Goal: Navigation & Orientation: Find specific page/section

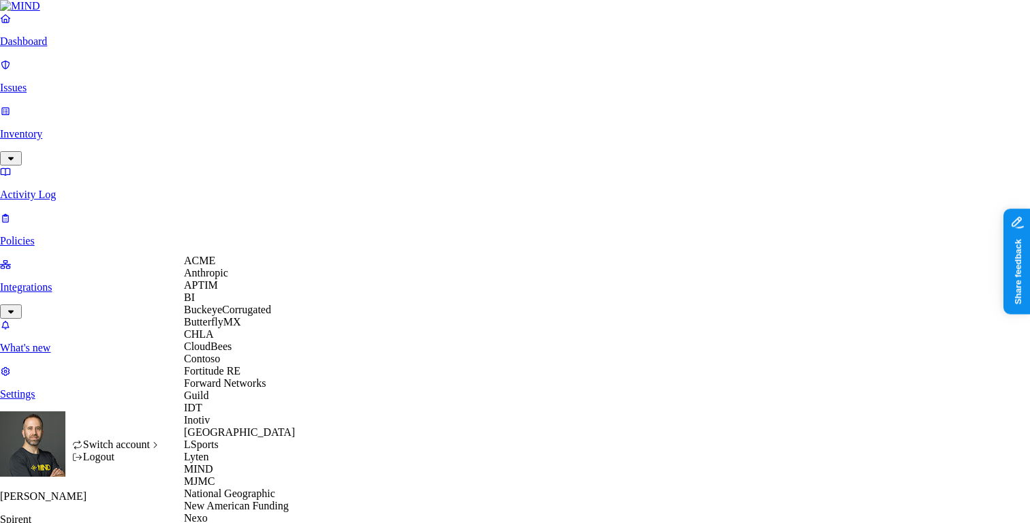
scroll to position [401, 0]
click at [243, 488] on span "National Geographic" at bounding box center [229, 494] width 91 height 12
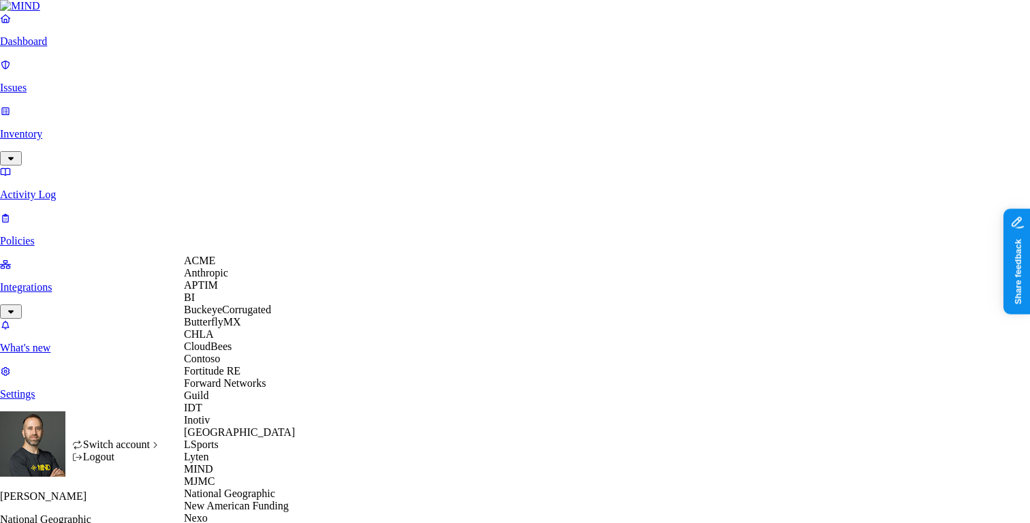
scroll to position [30, 0]
click at [239, 316] on span "BuckeyeCorrugated" at bounding box center [227, 310] width 87 height 12
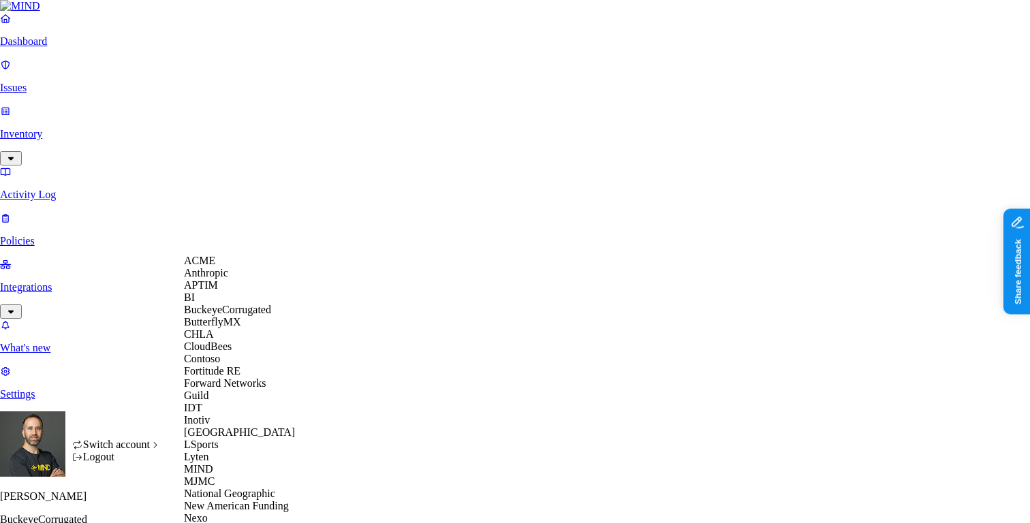
scroll to position [354, 0]
click at [241, 476] on div "MJMC" at bounding box center [250, 482] width 132 height 12
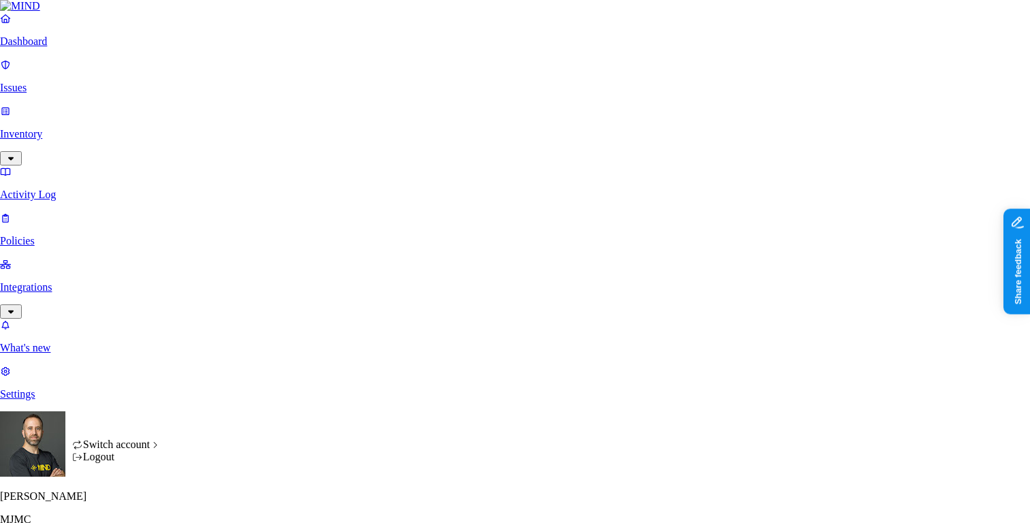
click at [125, 506] on html "Dashboard Issues Inventory Activity Log Policies Integrations What's new 1 Sett…" at bounding box center [515, 413] width 1030 height 827
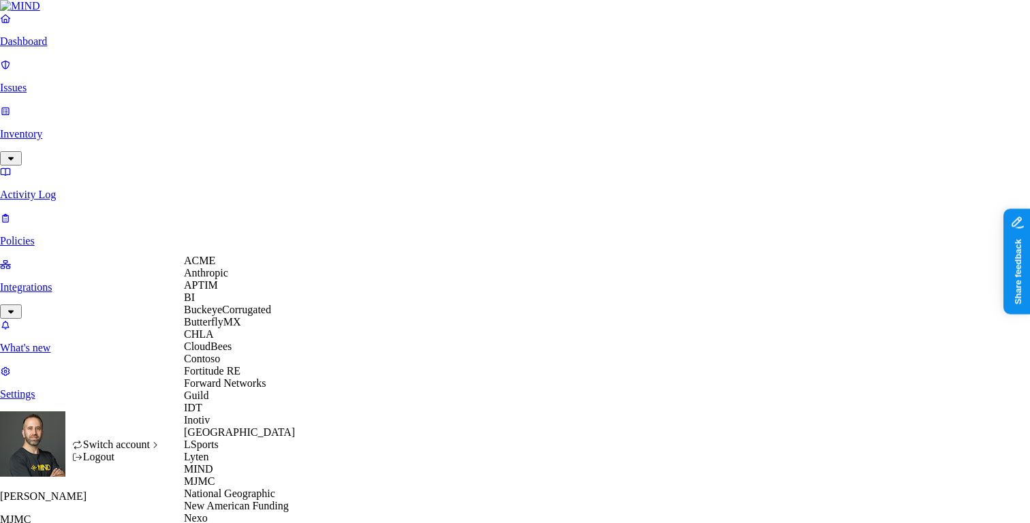
scroll to position [578, 0]
click at [114, 379] on html "Dashboard Issues Inventory Activity Log Policies Integrations What's new 1 Sett…" at bounding box center [515, 413] width 1030 height 827
